Goal: Task Accomplishment & Management: Use online tool/utility

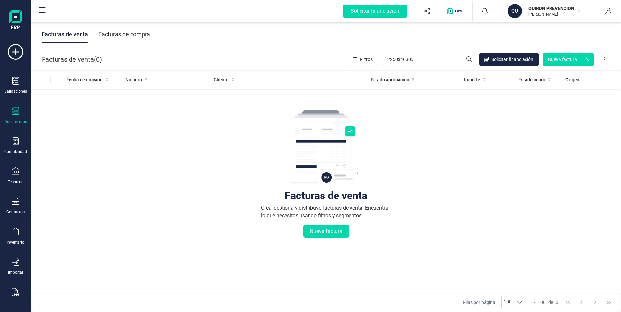
type input "2250346305"
click at [13, 52] on icon at bounding box center [16, 52] width 16 height 16
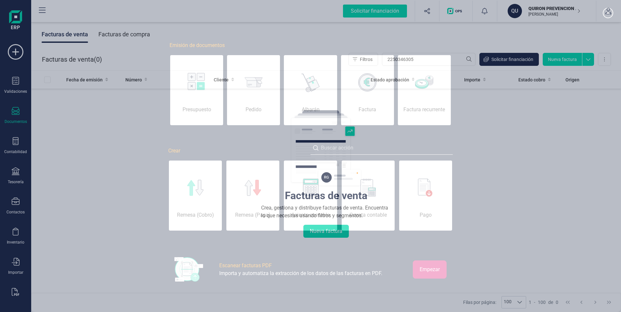
scroll to position [0, 32]
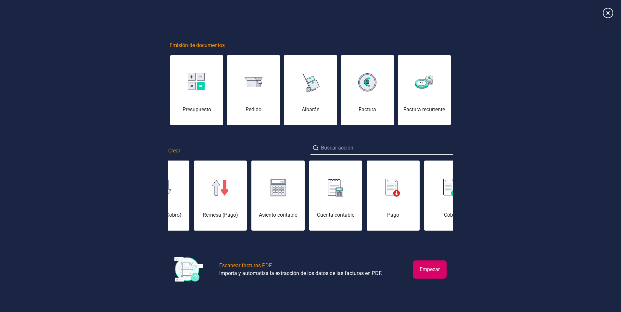
click at [427, 270] on button "Empezar" at bounding box center [430, 270] width 34 height 18
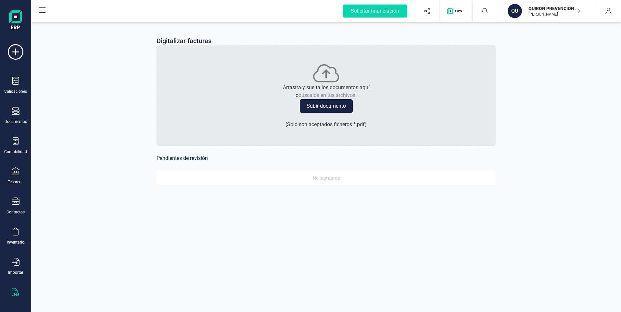
click at [309, 108] on button "Subir documento" at bounding box center [326, 106] width 53 height 14
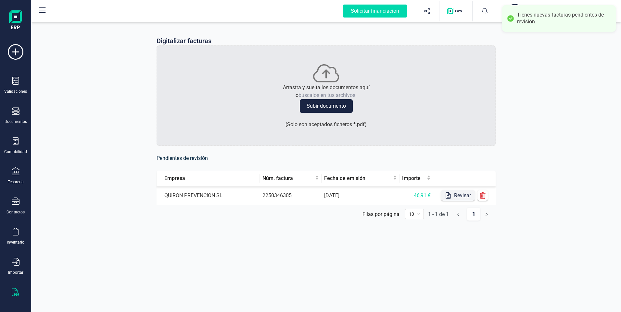
click at [450, 194] on icon "button" at bounding box center [448, 196] width 6 height 6
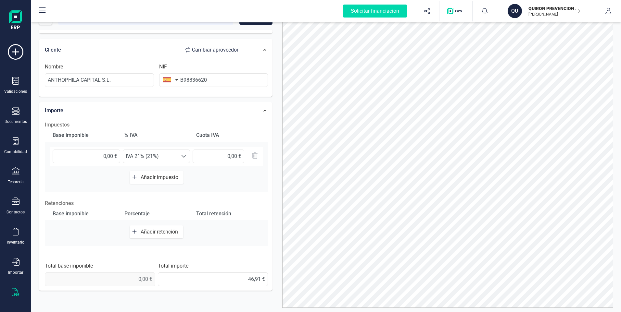
scroll to position [32, 0]
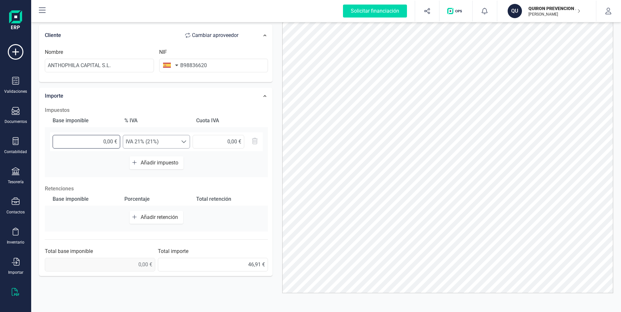
drag, startPoint x: 96, startPoint y: 140, endPoint x: 123, endPoint y: 140, distance: 26.3
click at [123, 140] on div "0,00 € Seleccione un % IVA 21% (21%) IVA 21% (21%)" at bounding box center [156, 142] width 213 height 19
type input "46,91 €"
click at [135, 142] on span "IVA 21% (21%)" at bounding box center [150, 141] width 55 height 13
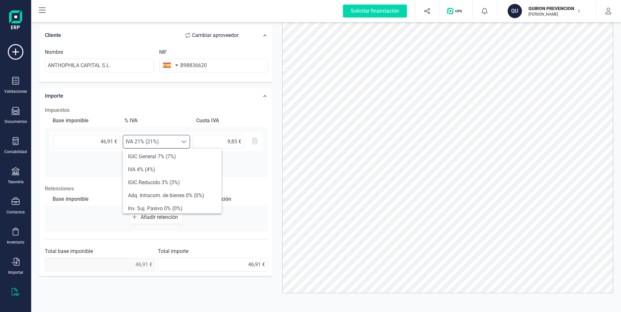
scroll to position [97, 0]
click at [151, 198] on li "Exento (0%)" at bounding box center [172, 203] width 99 height 13
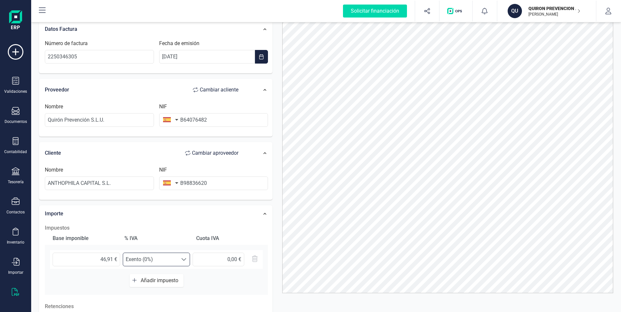
scroll to position [0, 0]
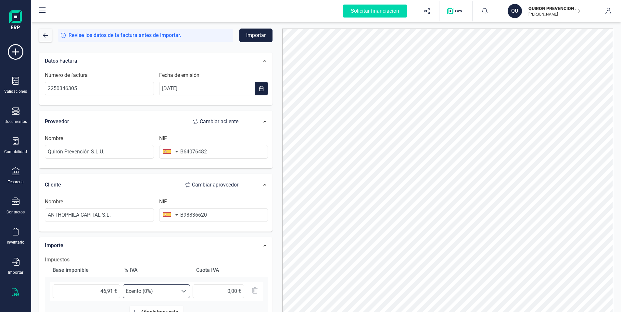
click at [245, 34] on button "Importar" at bounding box center [255, 36] width 33 height 14
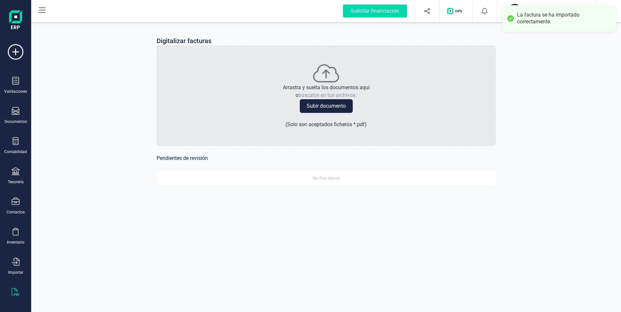
click at [318, 104] on button "Subir documento" at bounding box center [326, 106] width 53 height 14
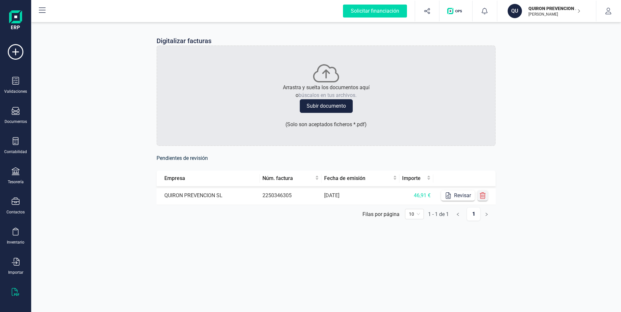
click at [486, 194] on button "button" at bounding box center [482, 196] width 10 height 10
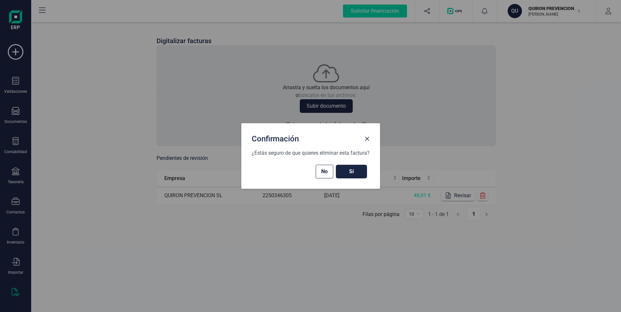
click at [351, 172] on span "Sí" at bounding box center [351, 172] width 18 height 8
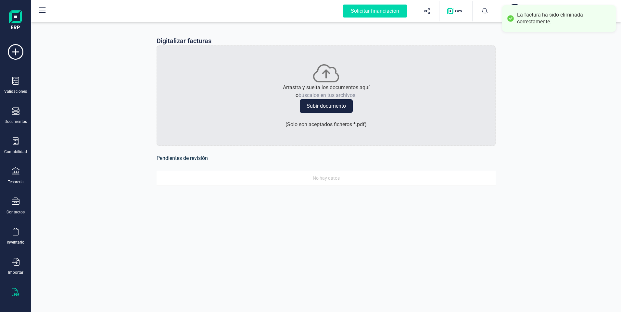
click at [333, 110] on button "Subir documento" at bounding box center [326, 106] width 53 height 14
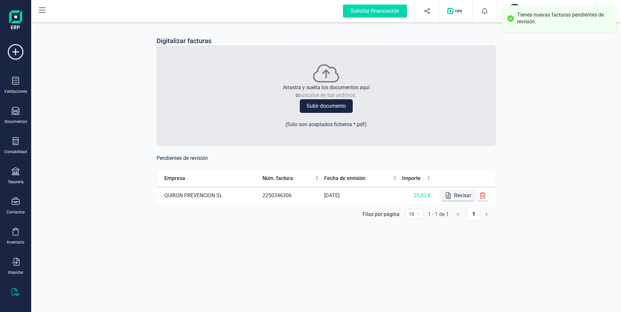
click at [464, 195] on button "Revisar" at bounding box center [458, 196] width 34 height 10
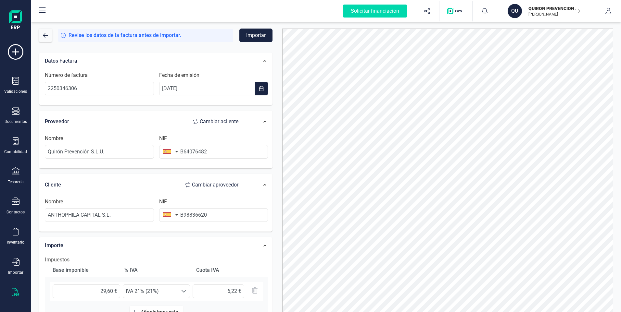
click at [241, 28] on div "Revise los datos de la factura antes de importar. Importar Datos Factura Número…" at bounding box center [326, 167] width 590 height 292
click at [246, 33] on button "Importar" at bounding box center [255, 36] width 33 height 14
